Goal: Find specific page/section: Find specific page/section

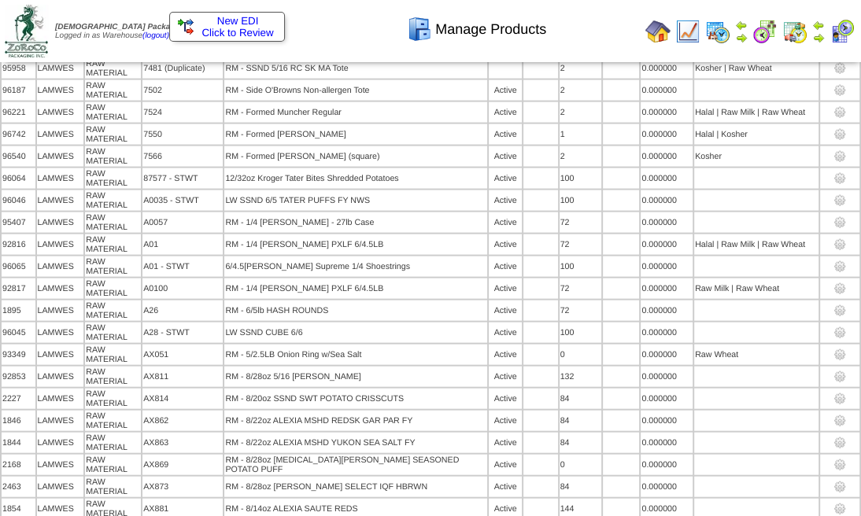
scroll to position [9938, 0]
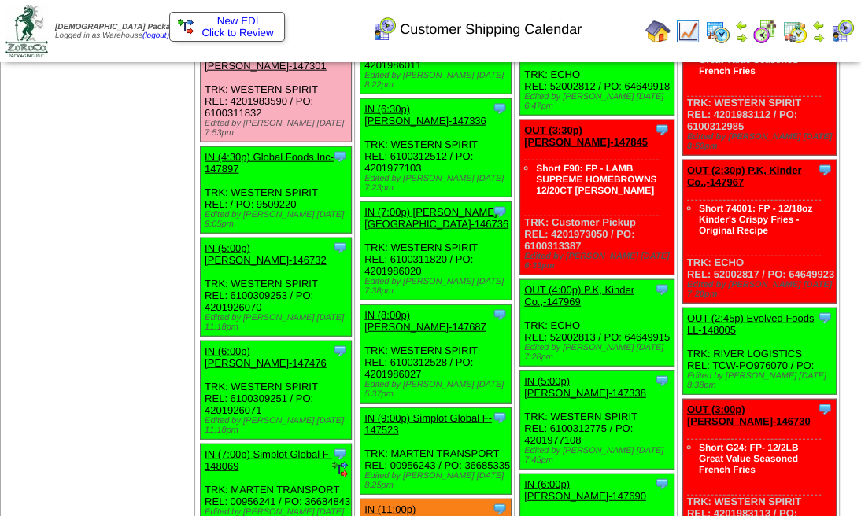
scroll to position [2466, 0]
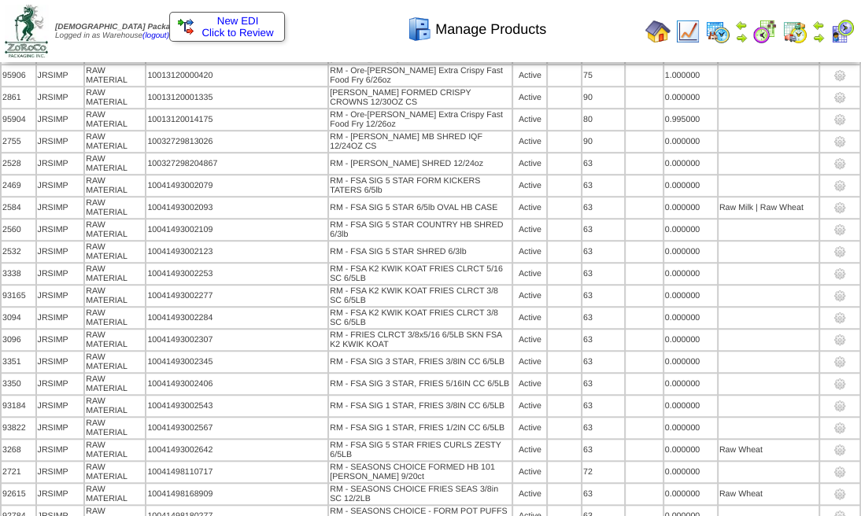
scroll to position [2001, 0]
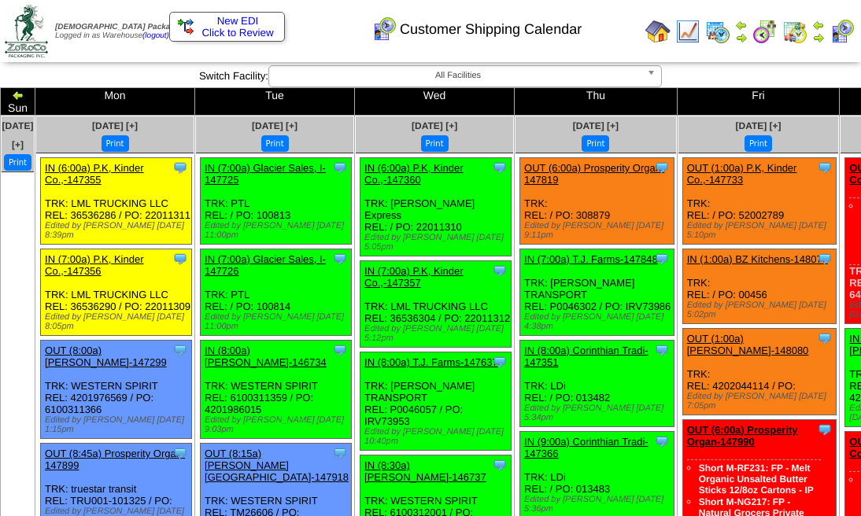
scroll to position [2466, 0]
